Goal: Obtain resource: Download file/media

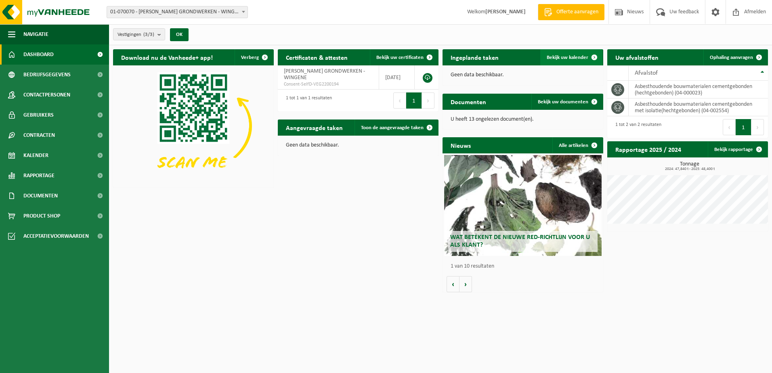
click at [577, 56] on span "Bekijk uw kalender" at bounding box center [567, 57] width 42 height 5
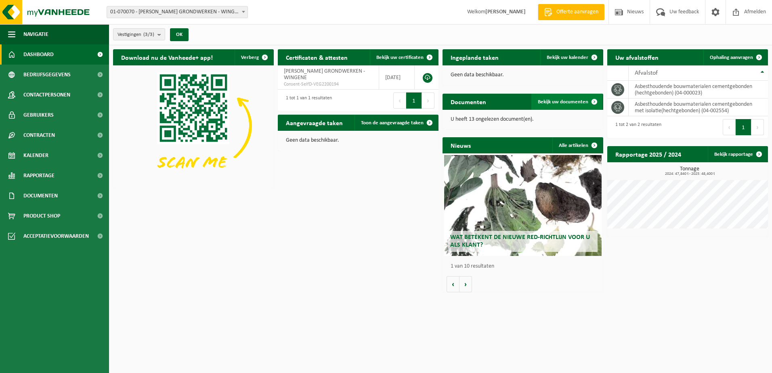
click at [579, 102] on span "Bekijk uw documenten" at bounding box center [563, 101] width 50 height 5
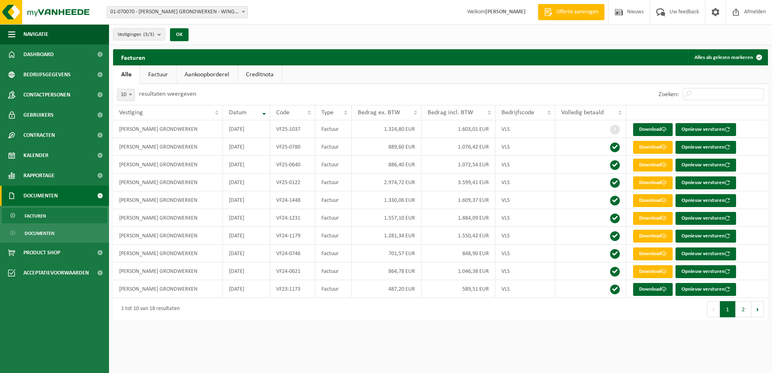
click at [216, 74] on link "Aankoopborderel" at bounding box center [206, 74] width 61 height 19
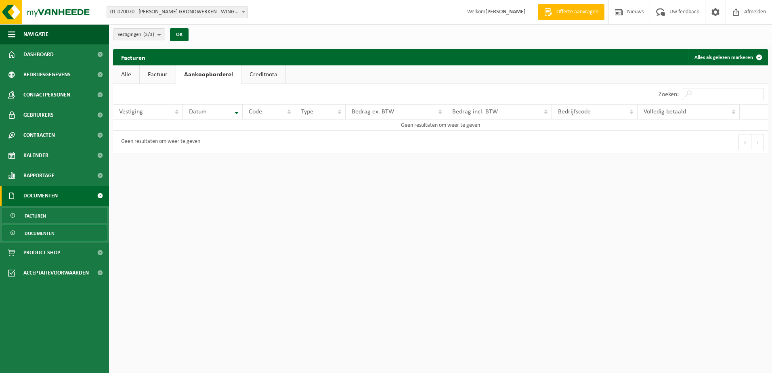
click at [38, 231] on span "Documenten" at bounding box center [40, 233] width 30 height 15
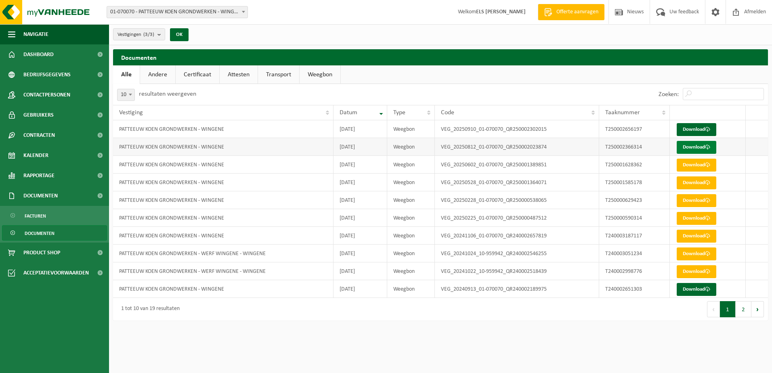
click at [692, 146] on link "Download" at bounding box center [696, 147] width 40 height 13
